Goal: Task Accomplishment & Management: Use online tool/utility

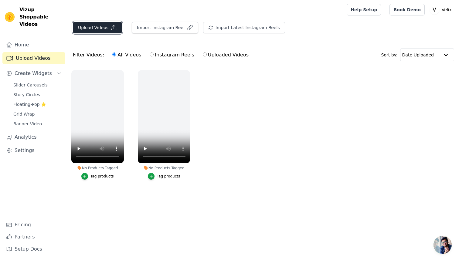
click at [114, 27] on icon "button" at bounding box center [114, 28] width 6 height 6
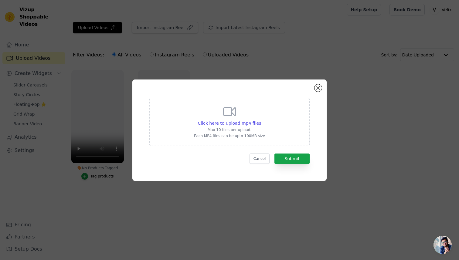
click at [242, 133] on div "Click here to upload mp4 files Max 10 files per upload. Each MP4 files can be u…" at bounding box center [229, 121] width 71 height 34
click at [261, 120] on input "Click here to upload mp4 files Max 10 files per upload. Each MP4 files can be u…" at bounding box center [261, 120] width 0 height 0
type input "C:\fakepath\copy_05756C3E-4442-4C95-9E3F-320B6BE4B1F6.mp4"
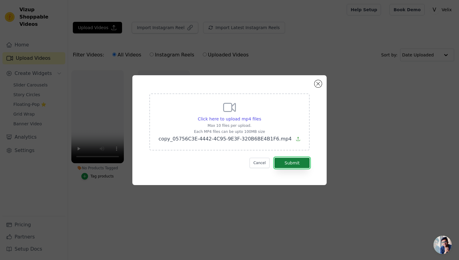
click at [305, 166] on button "Submit" at bounding box center [291, 163] width 35 height 10
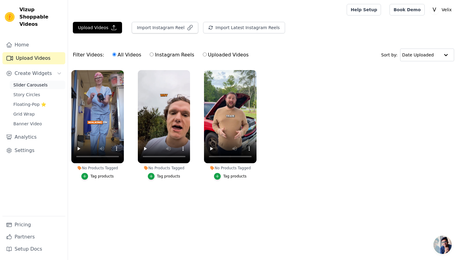
click at [12, 81] on link "Slider Carousels" at bounding box center [38, 85] width 56 height 8
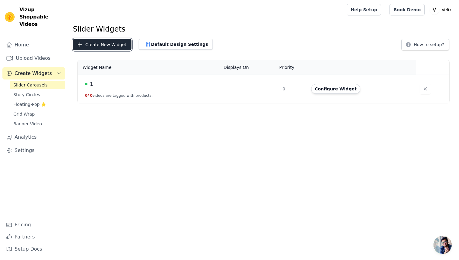
click at [89, 45] on button "Create New Widget" at bounding box center [102, 45] width 59 height 12
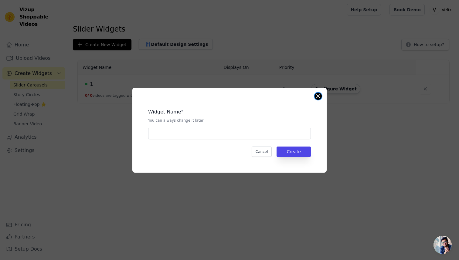
click at [319, 98] on button "Close modal" at bounding box center [317, 96] width 7 height 7
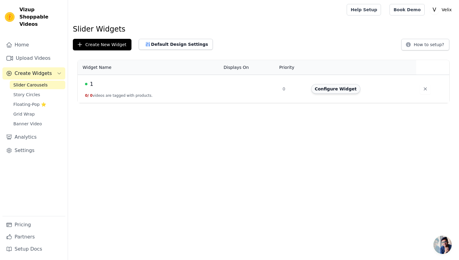
click at [333, 90] on button "Configure Widget" at bounding box center [335, 89] width 49 height 10
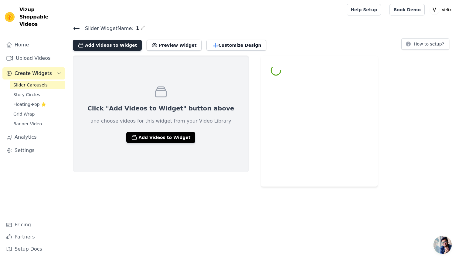
click at [123, 42] on button "Add Videos to Widget" at bounding box center [107, 45] width 69 height 11
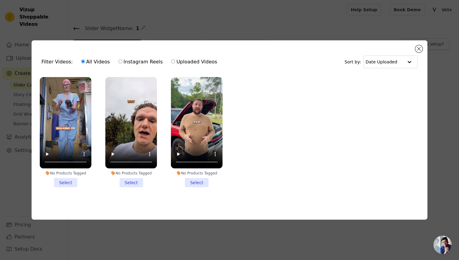
click at [68, 183] on li "No Products Tagged Select" at bounding box center [66, 132] width 52 height 110
click at [0, 0] on input "No Products Tagged Select" at bounding box center [0, 0] width 0 height 0
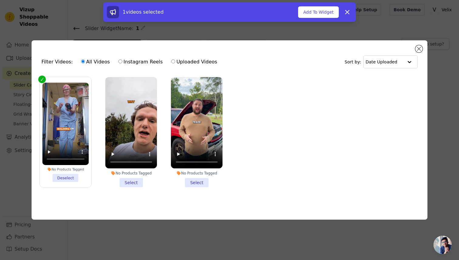
click at [124, 182] on li "No Products Tagged Select" at bounding box center [131, 132] width 52 height 110
click at [0, 0] on input "No Products Tagged Select" at bounding box center [0, 0] width 0 height 0
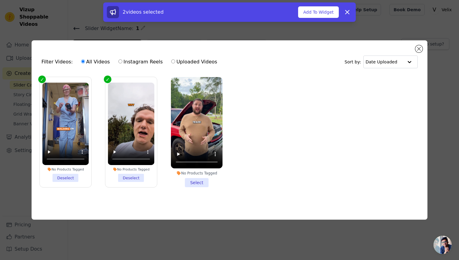
click at [200, 182] on li "No Products Tagged Select" at bounding box center [197, 132] width 52 height 110
click at [0, 0] on input "No Products Tagged Select" at bounding box center [0, 0] width 0 height 0
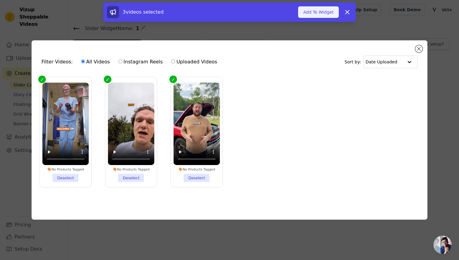
click at [334, 14] on button "Add To Widget" at bounding box center [318, 12] width 41 height 12
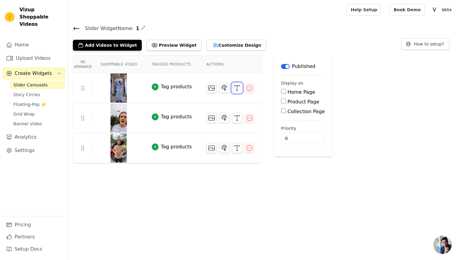
click at [235, 87] on icon "button" at bounding box center [236, 87] width 7 height 7
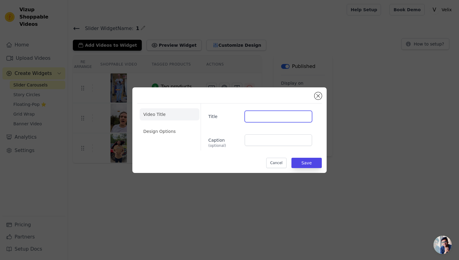
click at [300, 112] on input "Title" at bounding box center [278, 117] width 67 height 12
type input "Nurse"
click at [306, 159] on button "Save" at bounding box center [306, 163] width 30 height 10
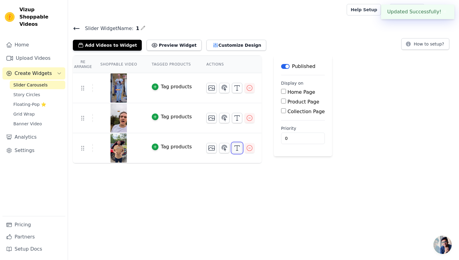
click at [233, 147] on icon "button" at bounding box center [236, 147] width 7 height 7
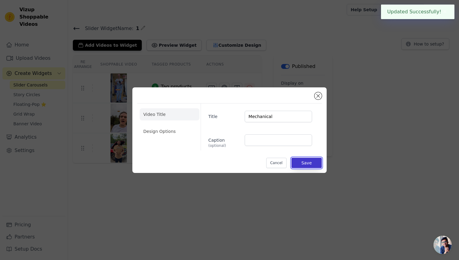
click at [298, 163] on button "Save" at bounding box center [306, 163] width 30 height 10
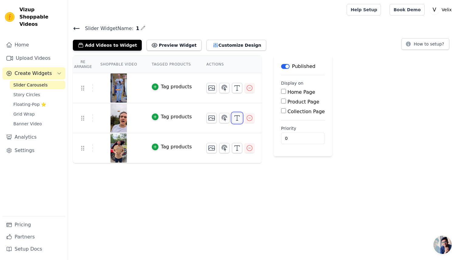
click at [234, 121] on icon "button" at bounding box center [236, 117] width 7 height 7
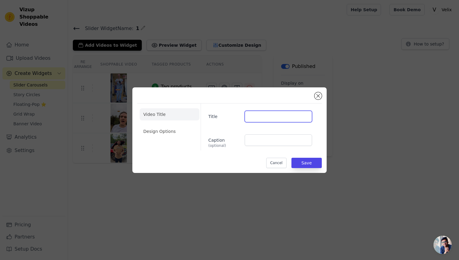
click at [267, 119] on input "Title" at bounding box center [278, 117] width 67 height 12
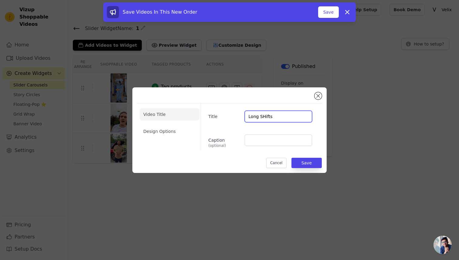
click at [262, 116] on input "Long SHifts" at bounding box center [278, 117] width 67 height 12
click at [263, 117] on input "Long SHifts" at bounding box center [278, 117] width 67 height 12
type input "Long Shifts"
click at [303, 159] on button "Save" at bounding box center [306, 163] width 30 height 10
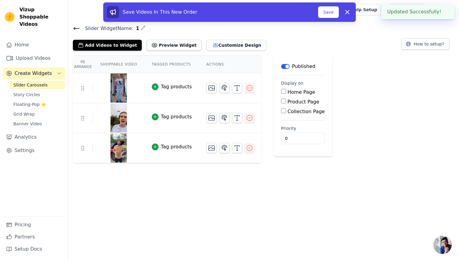
click at [301, 163] on html "Updated Successfully! ✖ Vizup Shoppable Videos Home Upload Videos Create Widget…" at bounding box center [229, 81] width 459 height 163
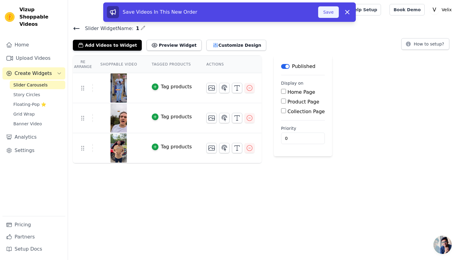
click at [337, 15] on button "Save" at bounding box center [328, 12] width 21 height 12
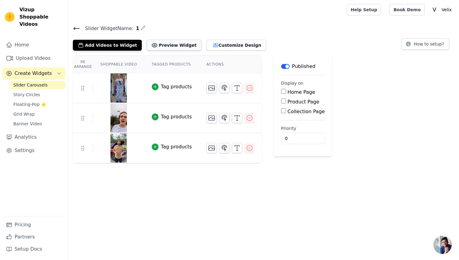
click at [164, 44] on button "Preview Widget" at bounding box center [174, 45] width 55 height 11
click at [45, 90] on link "Story Circles" at bounding box center [38, 94] width 56 height 8
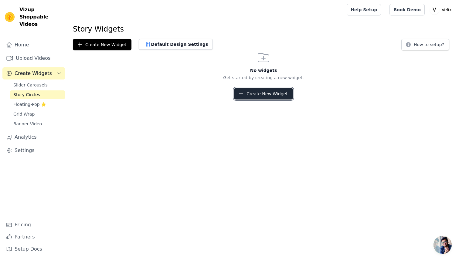
click at [254, 92] on button "Create New Widget" at bounding box center [263, 94] width 59 height 12
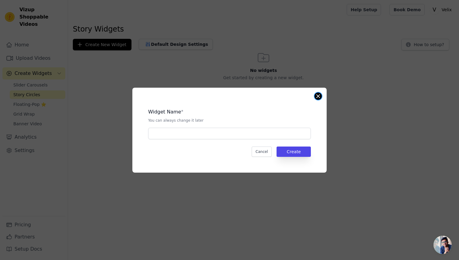
click at [317, 96] on button "Close modal" at bounding box center [317, 96] width 7 height 7
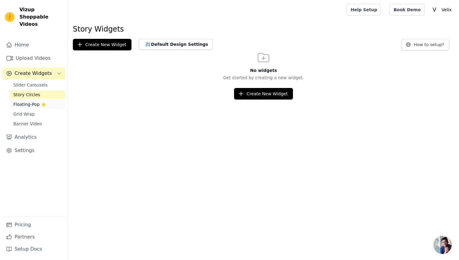
click at [38, 101] on span "Floating-Pop ⭐" at bounding box center [29, 104] width 33 height 6
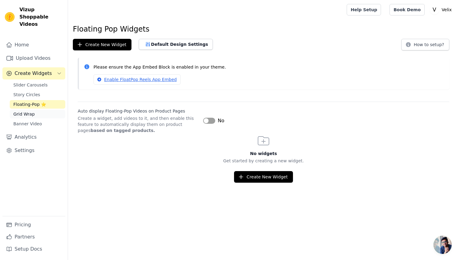
click at [38, 110] on link "Grid Wrap" at bounding box center [38, 114] width 56 height 8
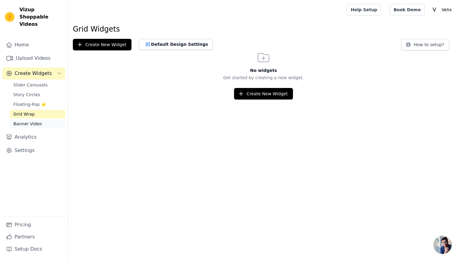
click at [37, 121] on span "Banner Video" at bounding box center [27, 124] width 29 height 6
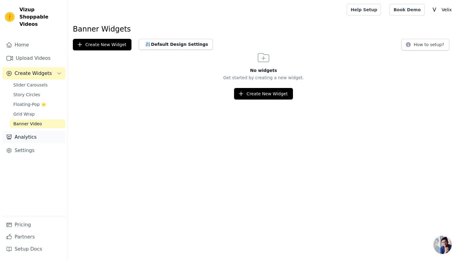
click at [32, 131] on link "Analytics" at bounding box center [33, 137] width 63 height 12
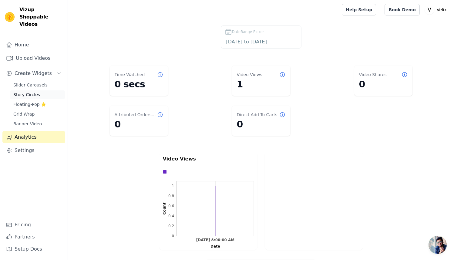
click at [32, 92] on span "Story Circles" at bounding box center [26, 95] width 27 height 6
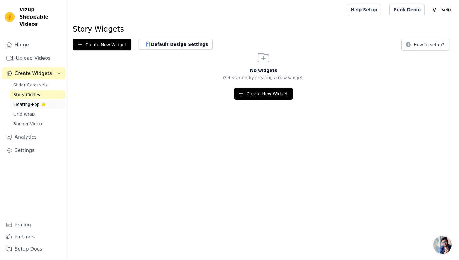
click at [35, 101] on span "Floating-Pop ⭐" at bounding box center [29, 104] width 33 height 6
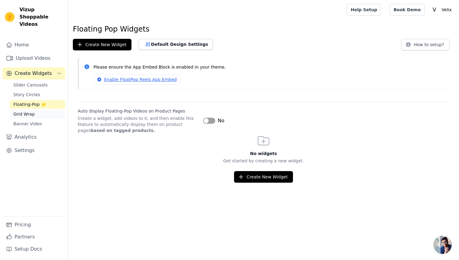
click at [27, 111] on span "Grid Wrap" at bounding box center [23, 114] width 21 height 6
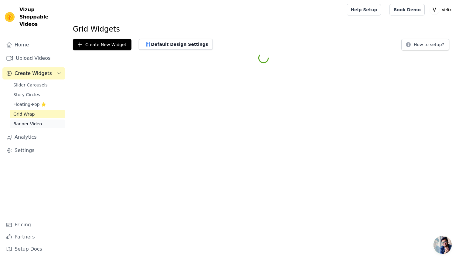
click at [34, 121] on span "Banner Video" at bounding box center [27, 124] width 29 height 6
